Goal: Task Accomplishment & Management: Manage account settings

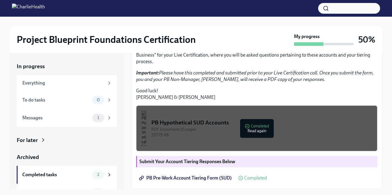
scroll to position [91, 0]
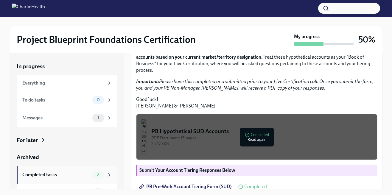
click at [65, 174] on div "Completed tasks" at bounding box center [56, 175] width 68 height 7
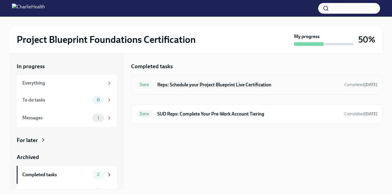
click at [195, 84] on h6 "Reps: Schedule your Project Blueprint Live Certification" at bounding box center [248, 85] width 182 height 7
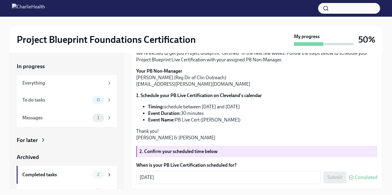
scroll to position [82, 0]
drag, startPoint x: 219, startPoint y: 120, endPoint x: 136, endPoint y: 120, distance: 82.8
click at [136, 88] on p "Your PB Non-Manager [PERSON_NAME] (Reg Dir of Clin Outreach) [EMAIL_ADDRESS][PE…" at bounding box center [256, 78] width 241 height 20
copy p "[EMAIL_ADDRESS][PERSON_NAME][DOMAIN_NAME]"
click at [61, 82] on div "Everything" at bounding box center [63, 83] width 82 height 7
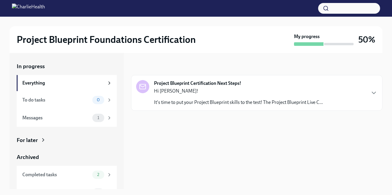
click at [189, 99] on div "Hi [PERSON_NAME]! It's time to put your Project Blueprint skills to the test! T…" at bounding box center [238, 97] width 169 height 18
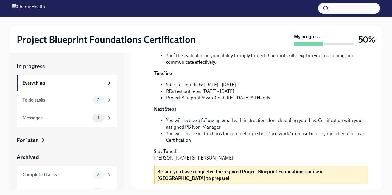
scroll to position [1, 0]
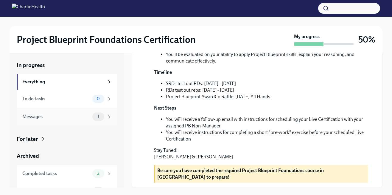
click at [57, 110] on div "Messages 1" at bounding box center [67, 117] width 100 height 18
click at [66, 99] on div "To do tasks" at bounding box center [56, 99] width 68 height 7
